Goal: Task Accomplishment & Management: Manage account settings

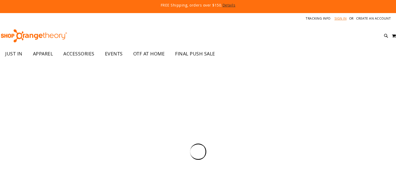
click at [344, 19] on link "Sign In" at bounding box center [340, 18] width 12 height 4
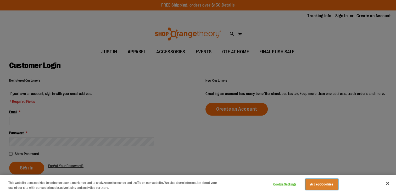
click at [328, 182] on button "Accept Cookies" at bounding box center [321, 184] width 33 height 11
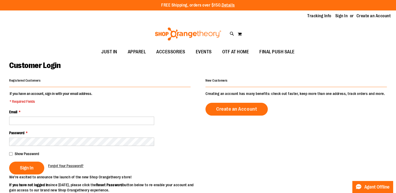
click at [73, 131] on div "Password *" at bounding box center [99, 138] width 181 height 16
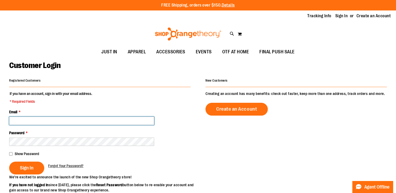
click at [67, 119] on input "Email *" at bounding box center [81, 121] width 145 height 8
click at [115, 123] on input "Email *" at bounding box center [81, 121] width 145 height 8
type input "*********"
